Goal: Navigation & Orientation: Find specific page/section

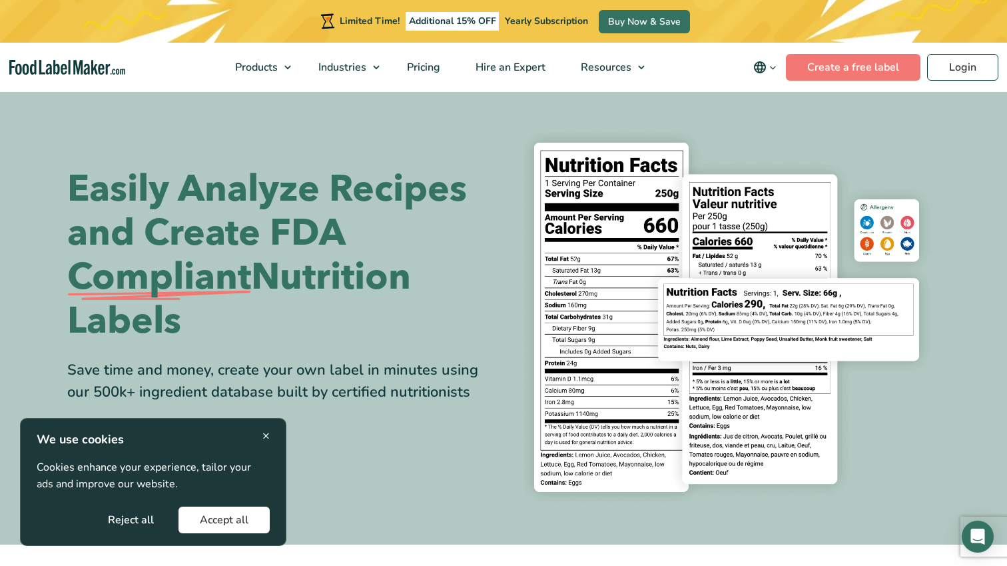
click at [776, 63] on icon "main navigation" at bounding box center [773, 68] width 10 height 10
click at [779, 130] on link "Français" at bounding box center [783, 132] width 37 height 13
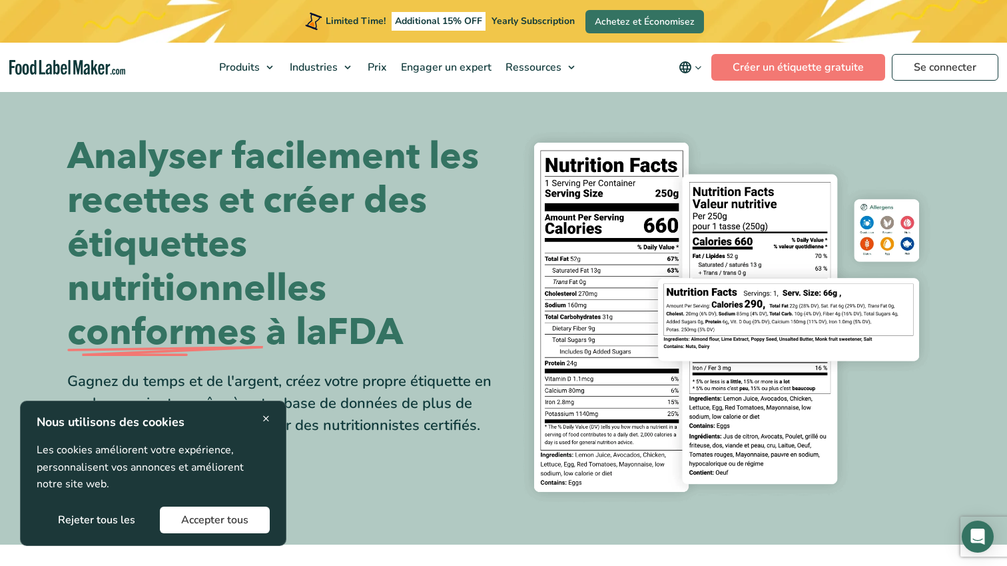
click at [219, 518] on button "Accepter tous" at bounding box center [215, 519] width 110 height 27
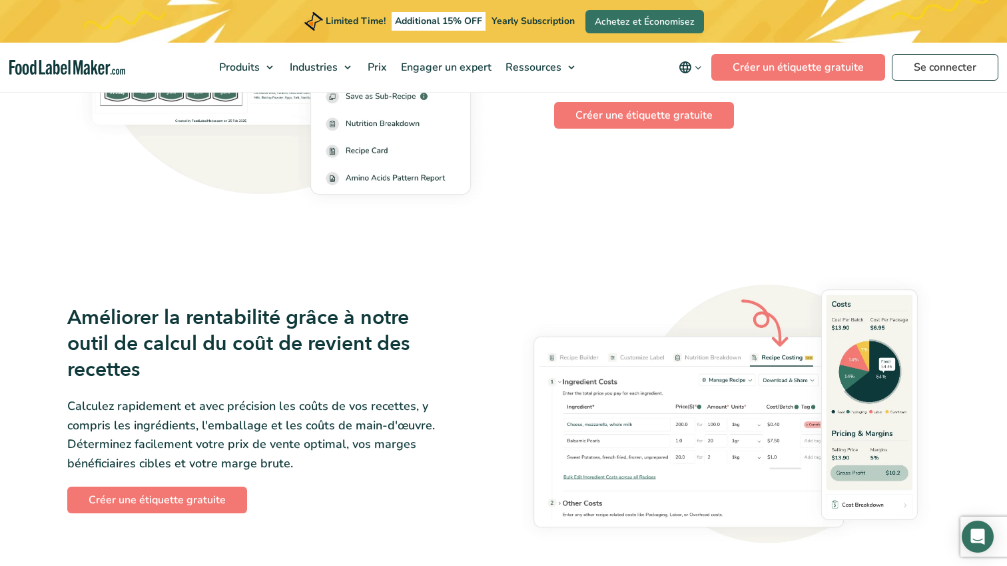
scroll to position [2063, 0]
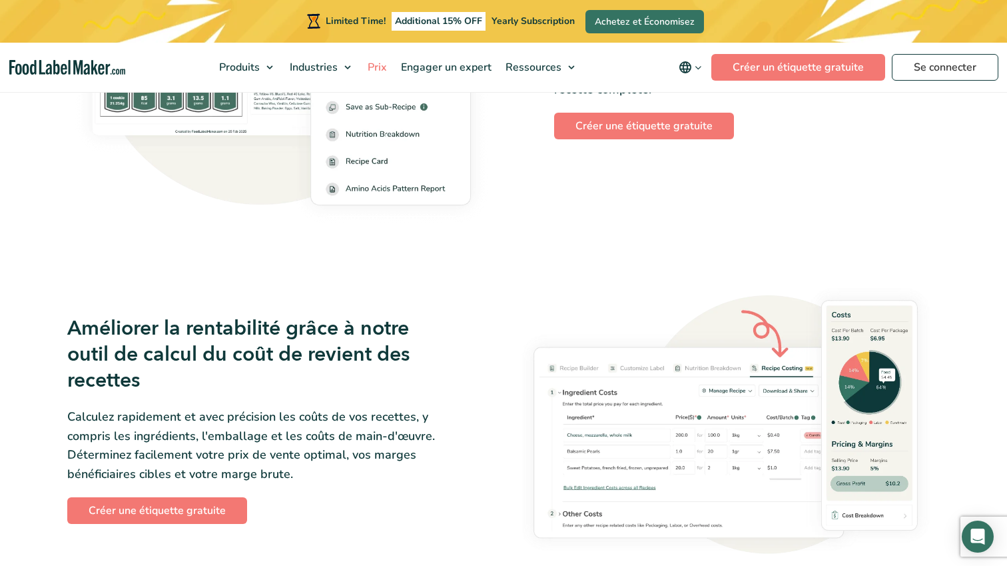
click at [378, 66] on span "Prix" at bounding box center [376, 67] width 25 height 15
